Goal: Use online tool/utility: Utilize a website feature to perform a specific function

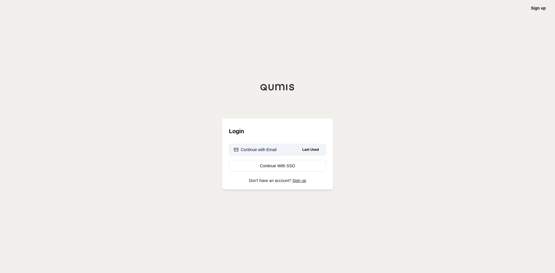
click at [280, 151] on button "Continue with Email Last Used" at bounding box center [277, 150] width 97 height 12
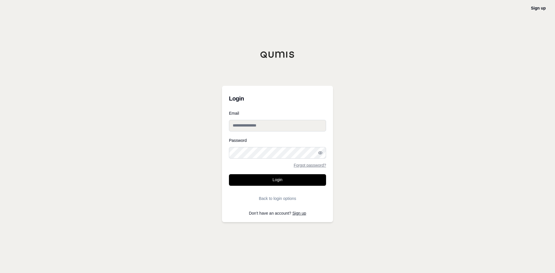
type input "**********"
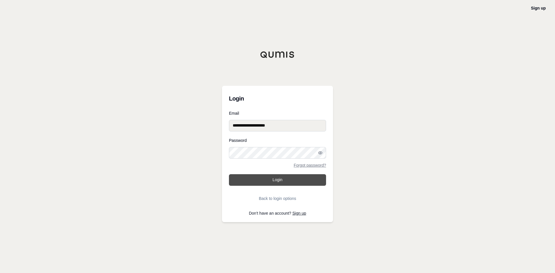
click at [284, 180] on button "Login" at bounding box center [277, 180] width 97 height 12
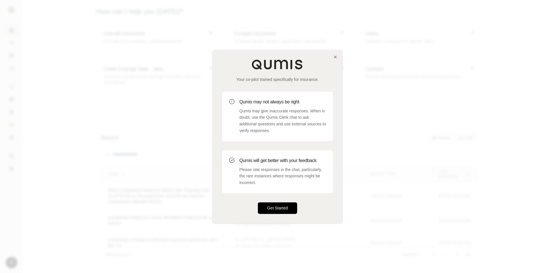
click at [271, 208] on button "Get Started" at bounding box center [277, 208] width 39 height 12
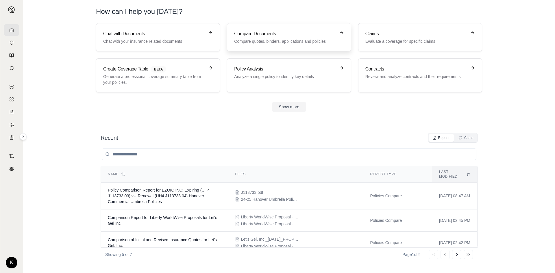
click at [279, 40] on p "Compare quotes, binders, applications and policies" at bounding box center [284, 41] width 101 height 6
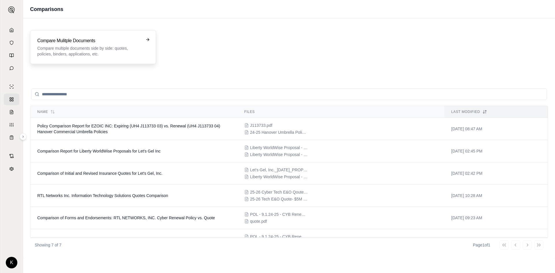
click at [104, 53] on p "Compare multiple documents side by side: quotes, policies, binders, application…" at bounding box center [88, 51] width 103 height 12
